Goal: Task Accomplishment & Management: Use online tool/utility

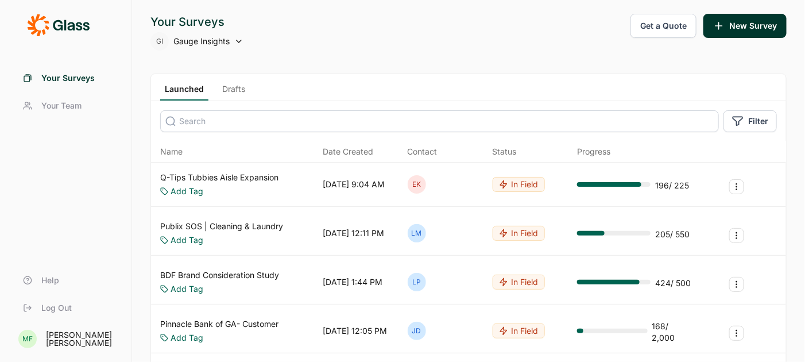
click at [657, 28] on button "Get a Quote" at bounding box center [663, 26] width 66 height 24
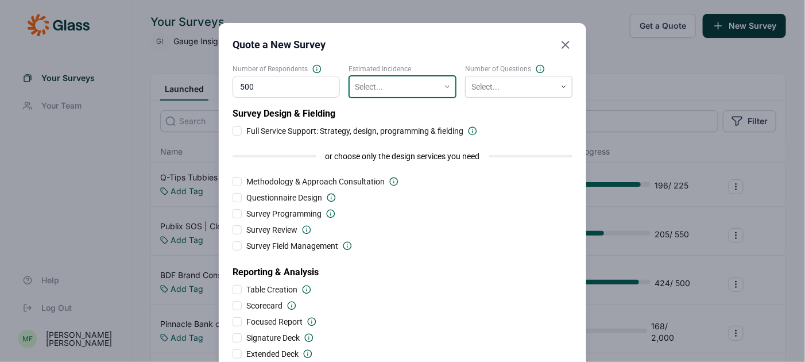
click at [420, 88] on div at bounding box center [394, 87] width 79 height 14
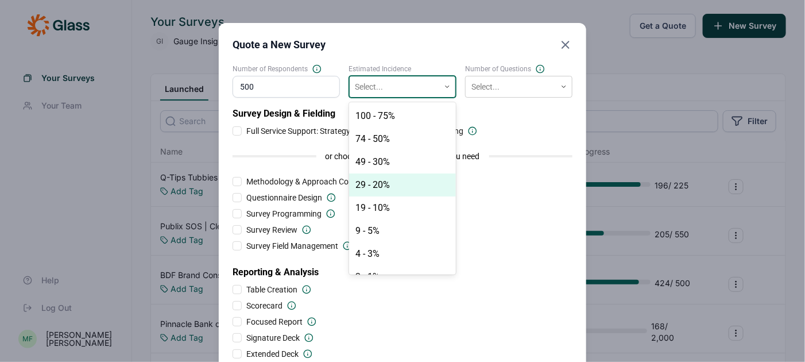
click at [386, 183] on div "29 - 20%" at bounding box center [402, 184] width 107 height 23
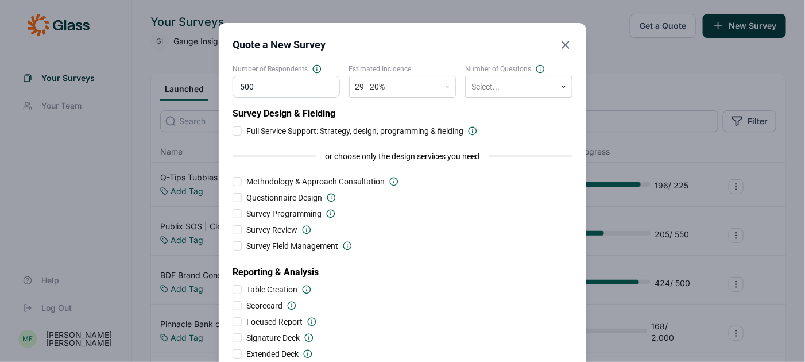
drag, startPoint x: 261, startPoint y: 91, endPoint x: 224, endPoint y: 91, distance: 37.3
click at [224, 91] on div "Quote a New Survey Number of Respondents 500 Estimated Incidence 29 - 20% Numbe…" at bounding box center [402, 237] width 367 height 428
click at [520, 85] on div at bounding box center [510, 87] width 79 height 14
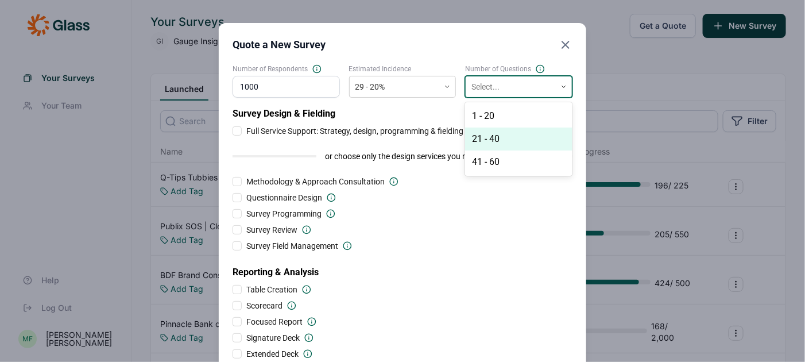
click at [499, 137] on div "21 - 40" at bounding box center [518, 138] width 107 height 23
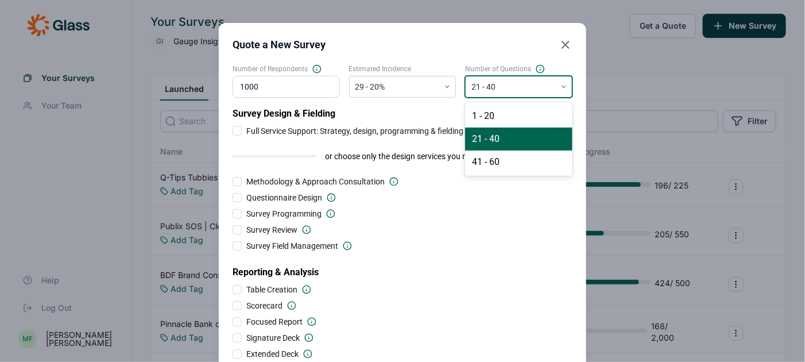
click at [518, 88] on div at bounding box center [510, 87] width 79 height 14
click at [508, 158] on div "41 - 60" at bounding box center [518, 161] width 107 height 23
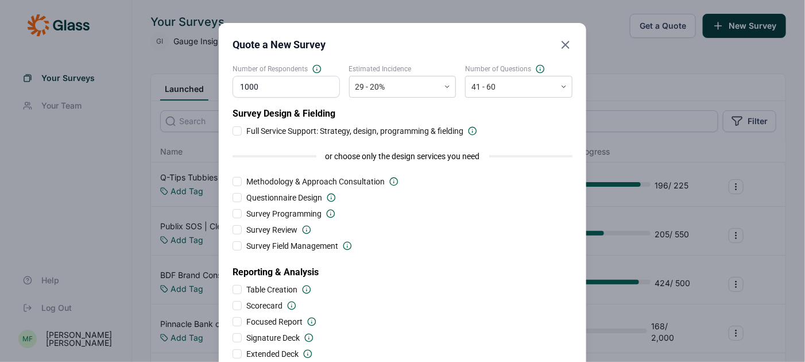
drag, startPoint x: 261, startPoint y: 85, endPoint x: 191, endPoint y: 83, distance: 70.1
click at [192, 83] on div "Quote a New Survey Number of Respondents 1000 Estimated Incidence 29 - 20% Numb…" at bounding box center [402, 237] width 805 height 474
click at [320, 249] on span "Survey Field Management" at bounding box center [292, 245] width 92 height 11
click at [233, 246] on input "Survey Field Management" at bounding box center [233, 246] width 0 height 0
click at [236, 246] on div at bounding box center [238, 246] width 6 height 6
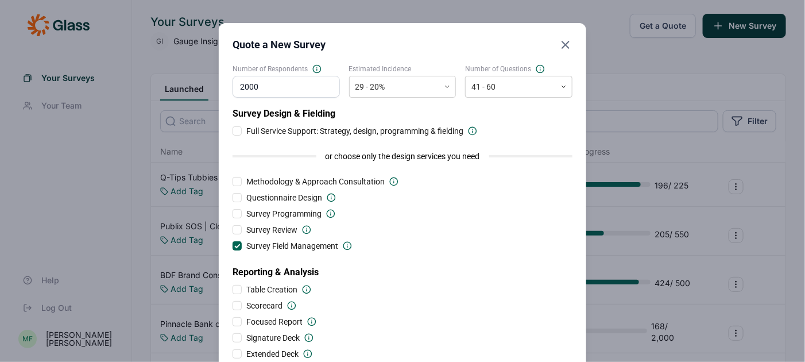
click at [233, 246] on input "Survey Field Management" at bounding box center [233, 246] width 0 height 0
drag, startPoint x: 277, startPoint y: 91, endPoint x: 208, endPoint y: 91, distance: 68.3
click at [209, 89] on div "Quote a New Survey Number of Respondents 2000 Estimated Incidence 29 - 20% Numb…" at bounding box center [402, 237] width 805 height 474
drag, startPoint x: 273, startPoint y: 86, endPoint x: 212, endPoint y: 82, distance: 60.5
click at [212, 82] on div "Quote a New Survey Number of Respondents 1000 Estimated Incidence 29 - 20% Numb…" at bounding box center [402, 237] width 805 height 474
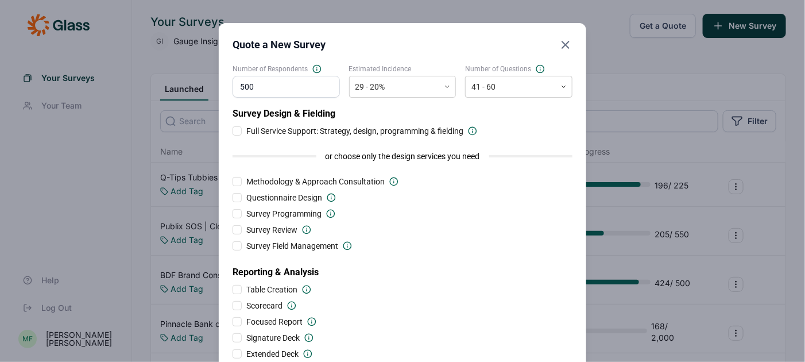
type input "500"
click at [379, 166] on div "or choose only the design services you need" at bounding box center [403, 156] width 340 height 30
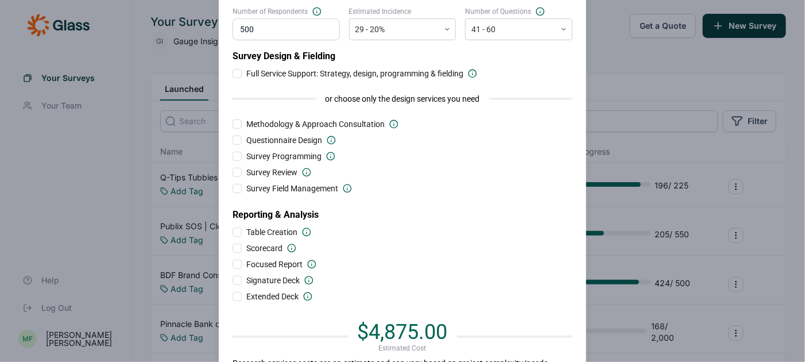
scroll to position [52, 0]
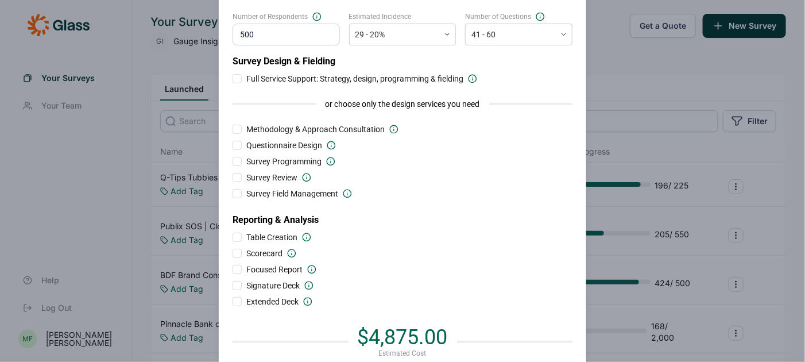
click at [236, 79] on div at bounding box center [237, 78] width 9 height 9
click at [233, 79] on input "Full Service Support: Strategy, design, programming & fielding" at bounding box center [233, 79] width 0 height 0
click at [238, 79] on div at bounding box center [237, 78] width 9 height 9
click at [233, 79] on input "Full Service Support: Strategy, design, programming & fielding" at bounding box center [233, 79] width 0 height 0
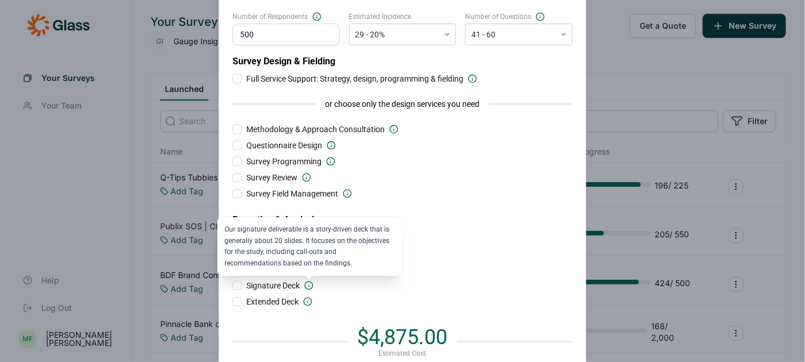
click at [309, 285] on use at bounding box center [308, 284] width 7 height 7
click at [233, 285] on input "Signature Deck" at bounding box center [233, 285] width 0 height 0
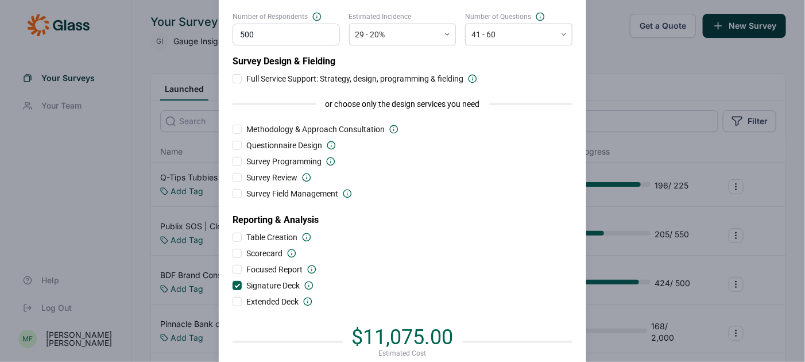
scroll to position [0, 0]
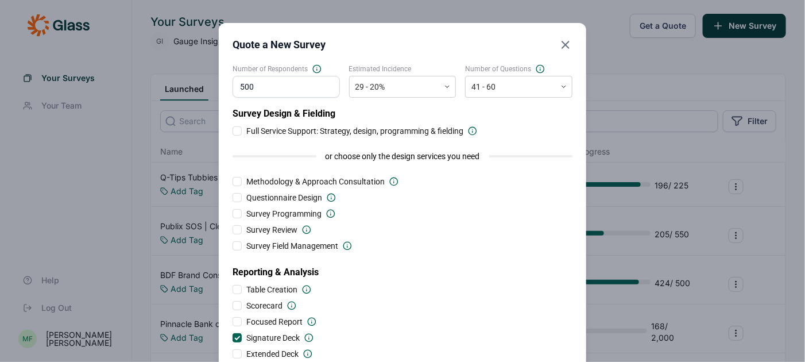
click at [562, 45] on icon "Close" at bounding box center [566, 45] width 14 height 14
